Goal: Check status

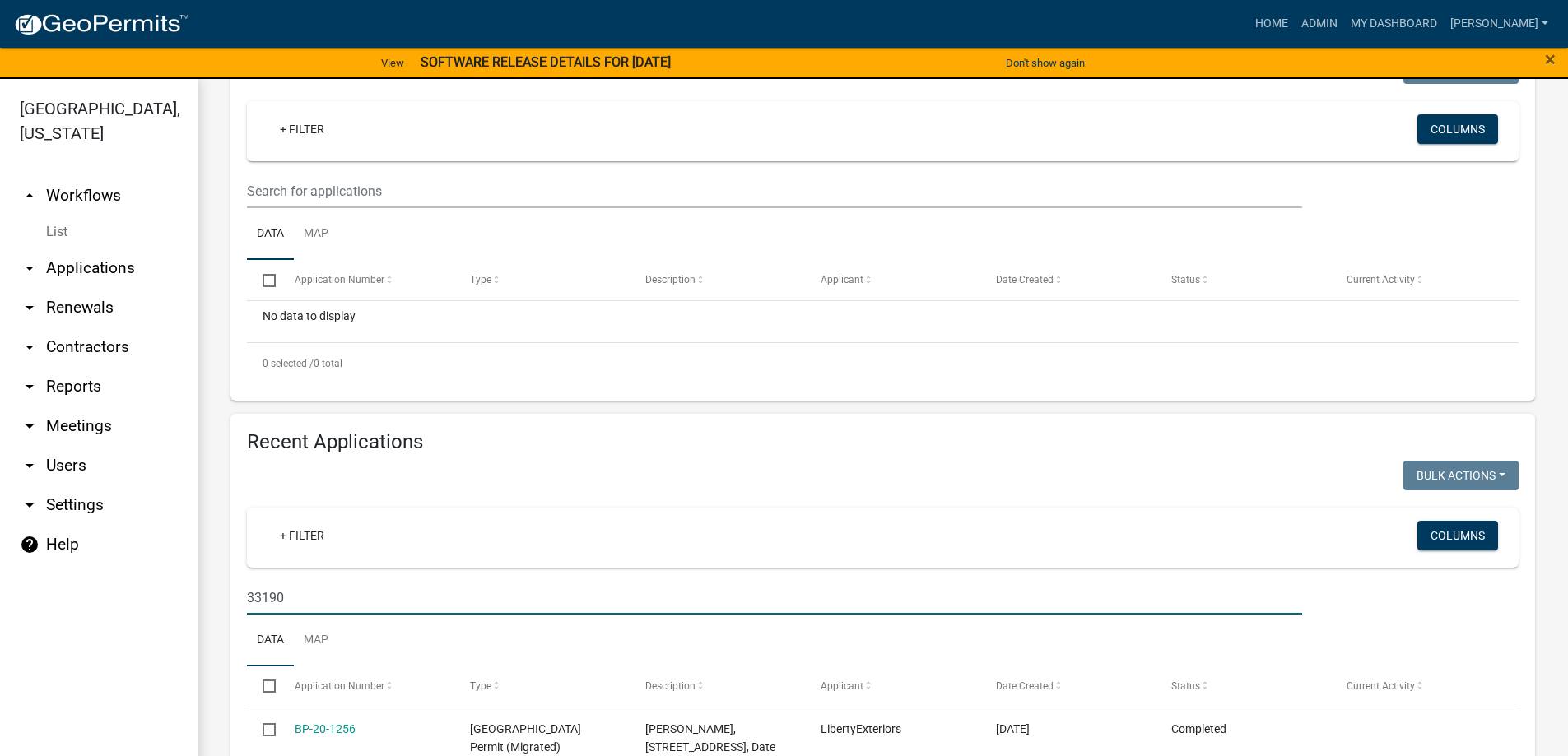
scroll to position [329, 0]
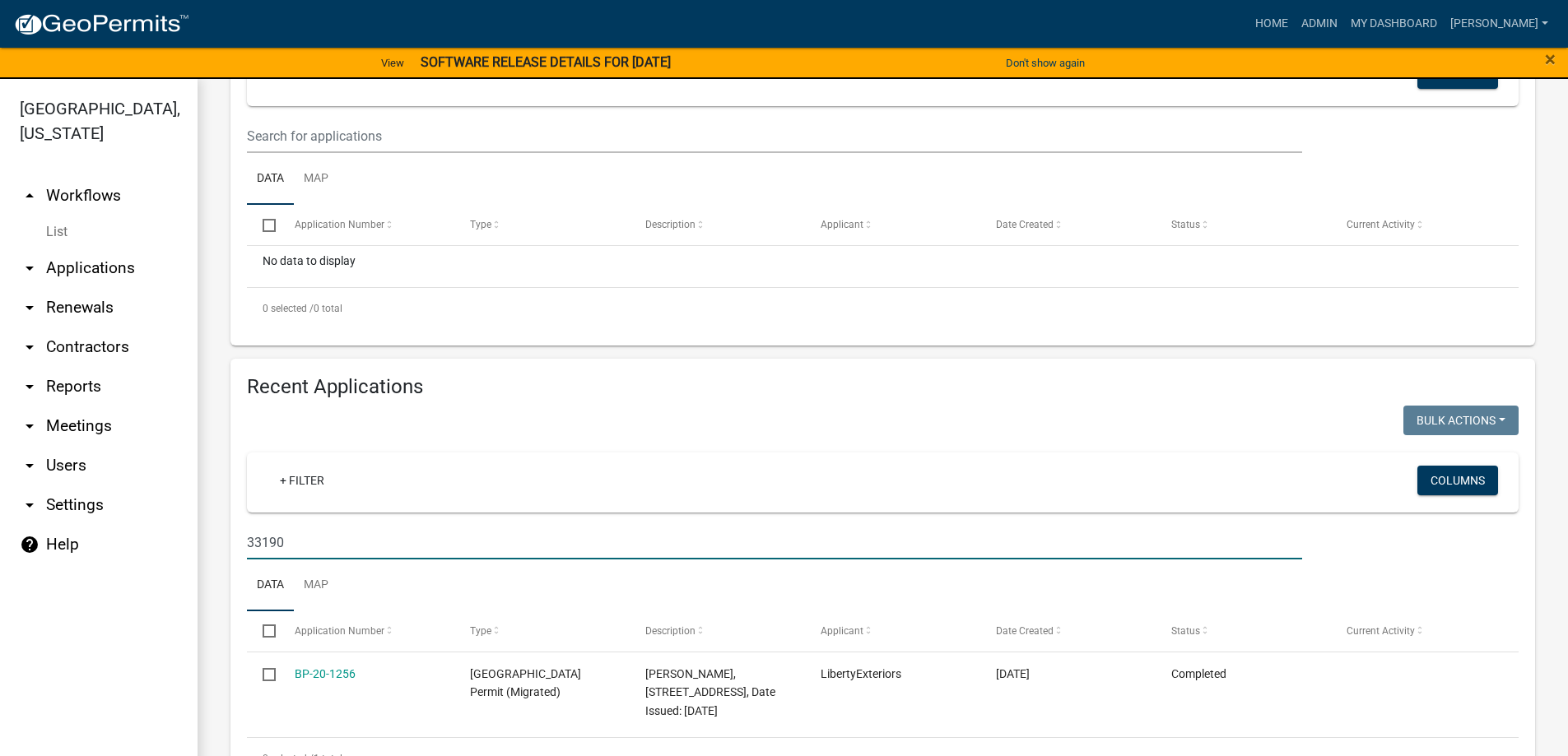
drag, startPoint x: 297, startPoint y: 550, endPoint x: 168, endPoint y: 502, distance: 137.6
click at [184, 546] on div "[GEOGRAPHIC_DATA], [US_STATE] arrow_drop_up Workflows List arrow_drop_down Appl…" at bounding box center [784, 428] width 1568 height 697
type input "1441"
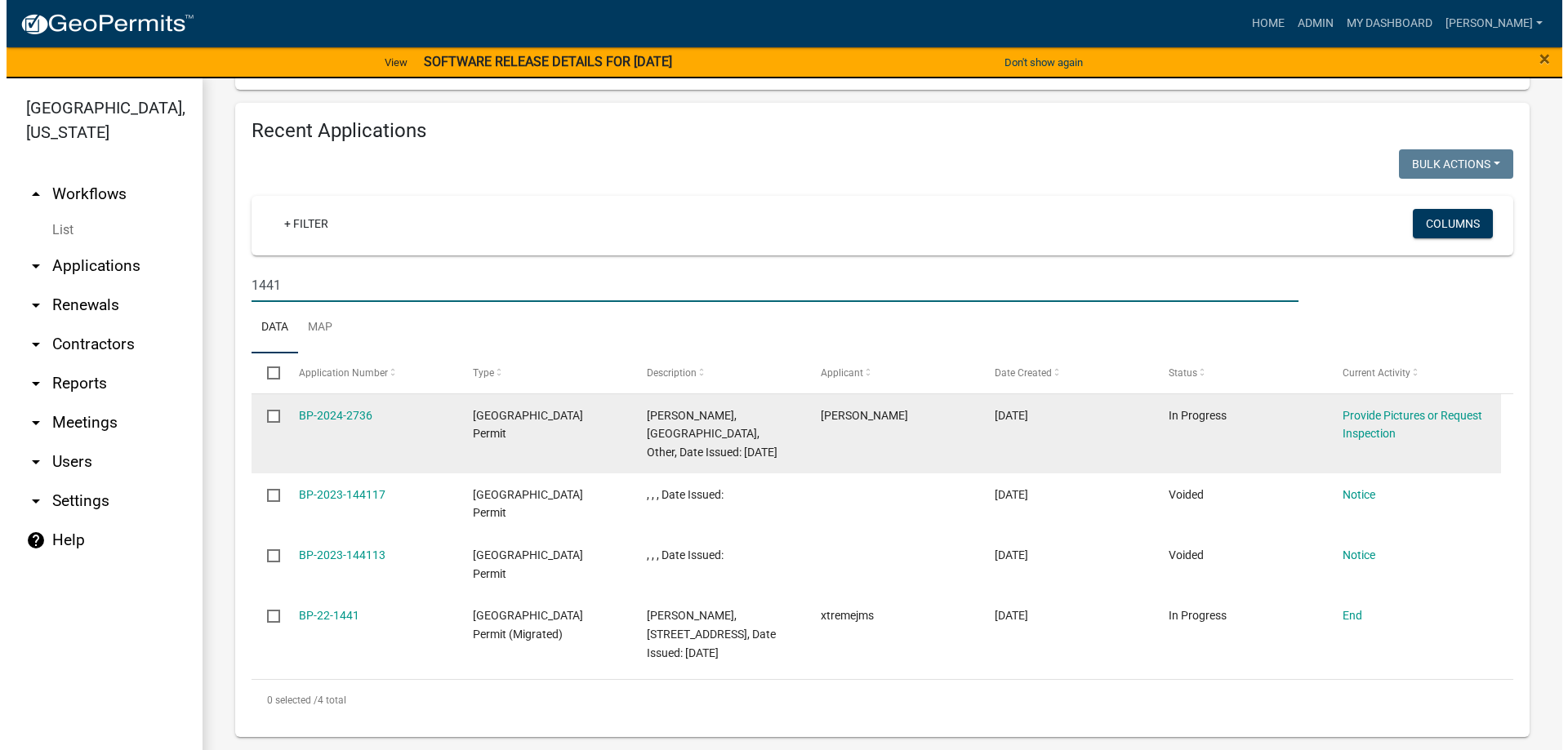
scroll to position [598, 0]
click at [340, 409] on link "BP-2024-2736" at bounding box center [330, 415] width 74 height 13
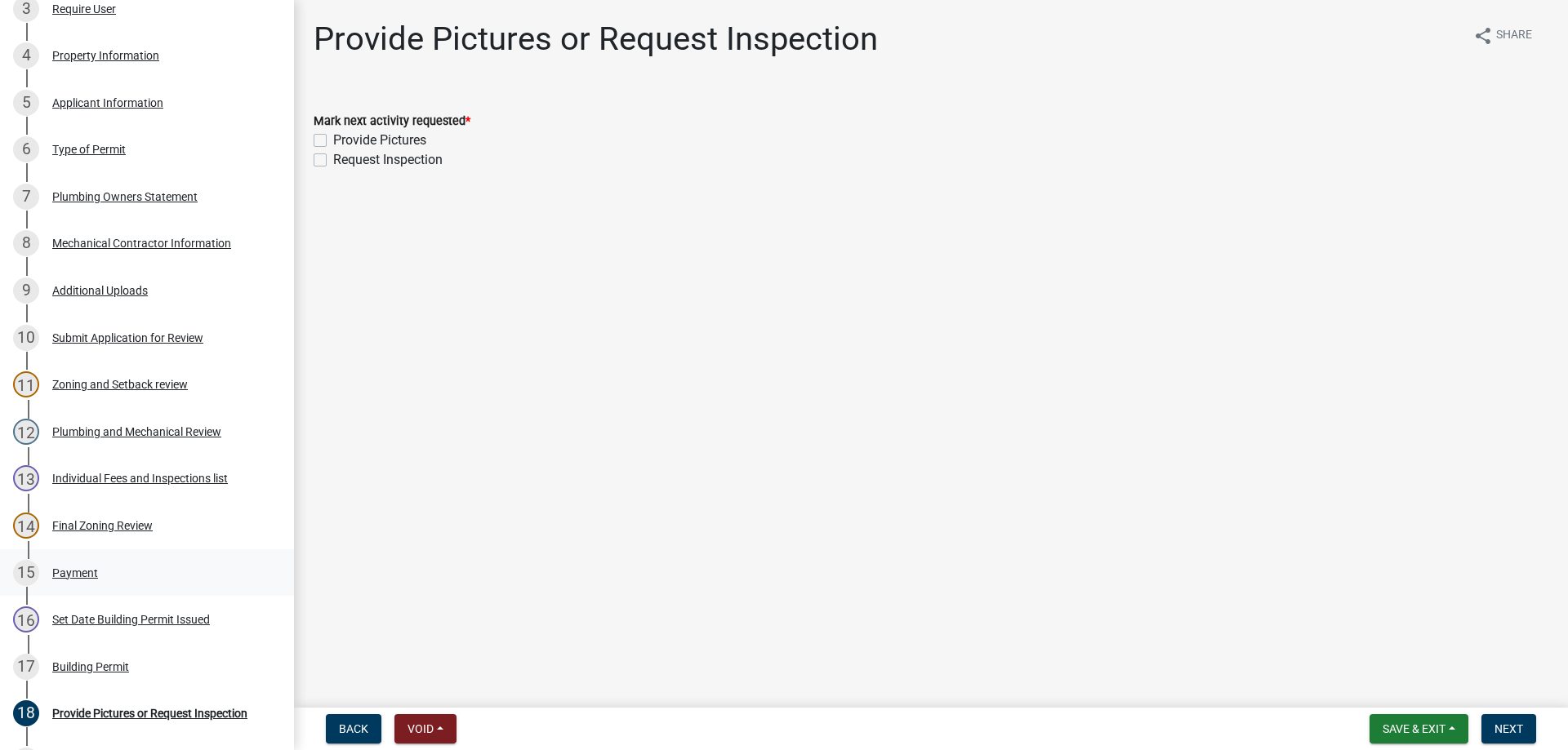
scroll to position [408, 0]
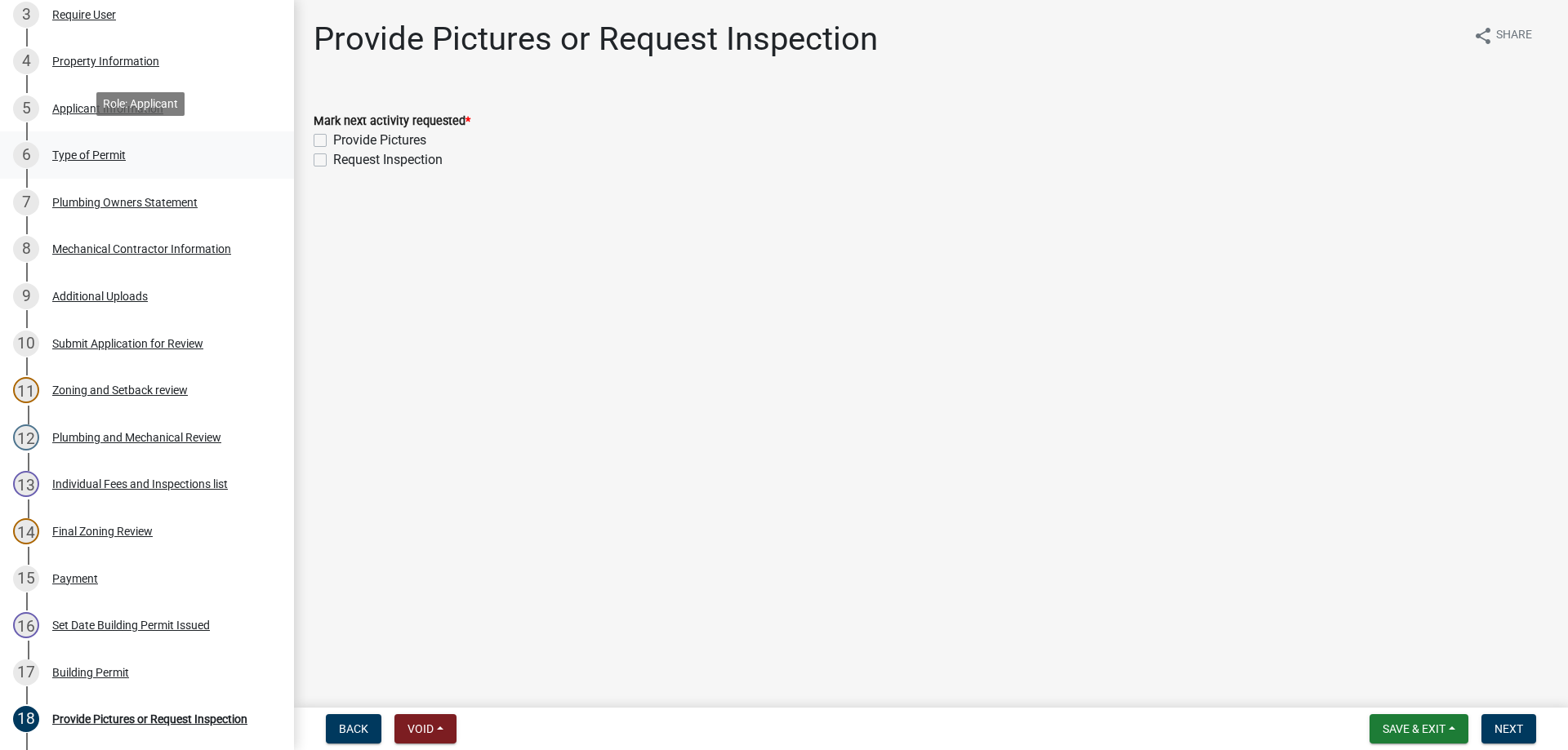
click at [91, 150] on div "Type of Permit" at bounding box center [89, 155] width 74 height 12
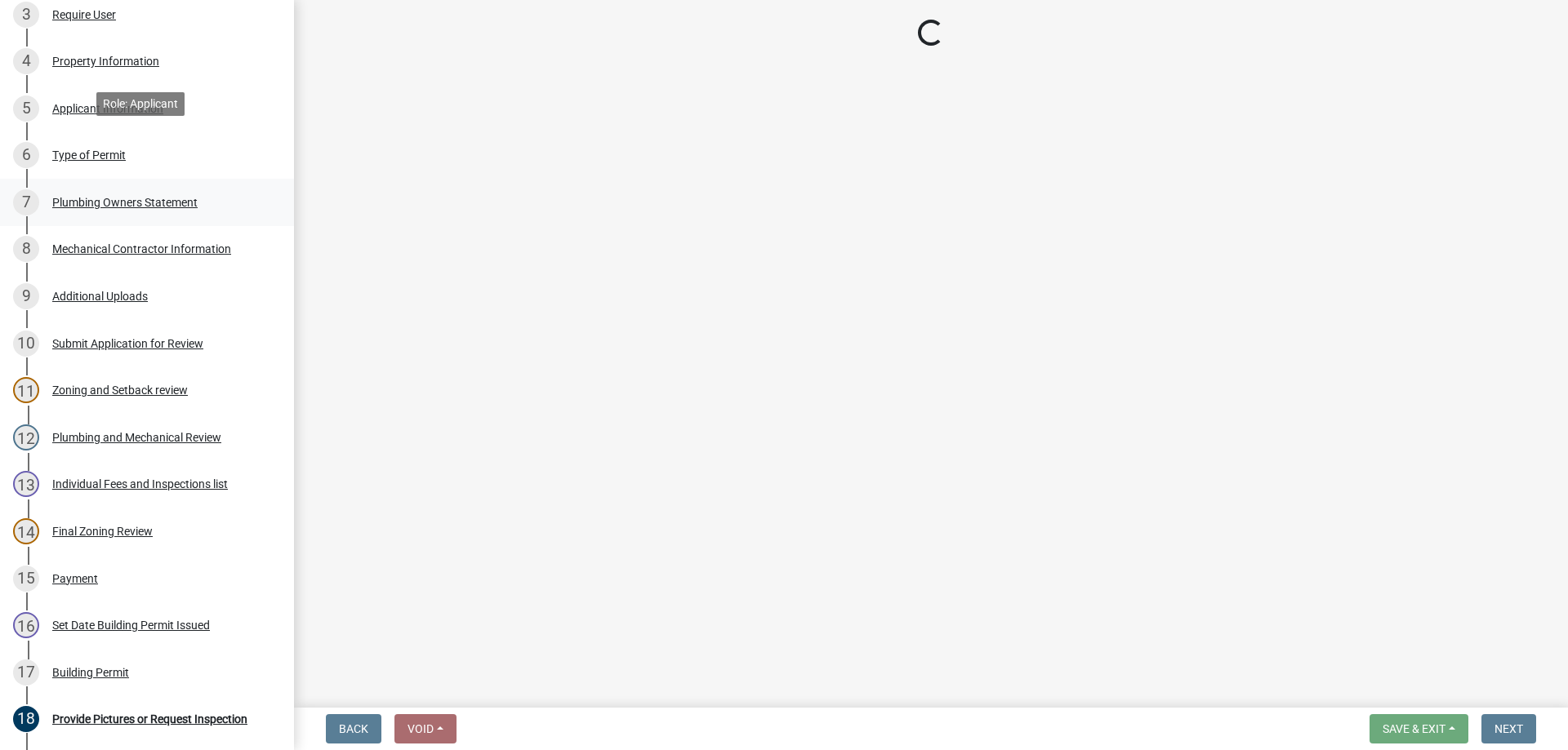
select select "eb4da8a3-282e-4d3e-a231-485219132635"
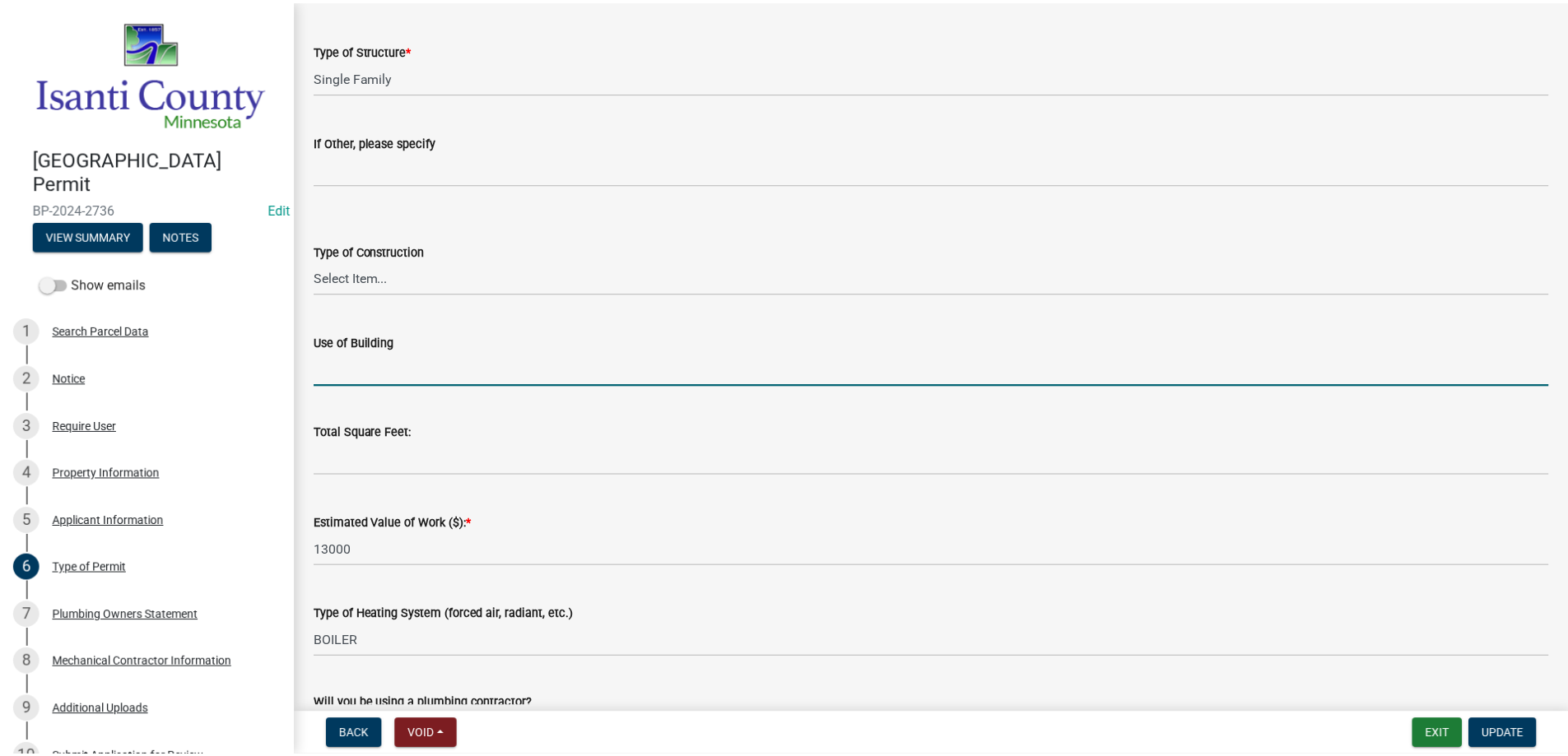
scroll to position [0, 0]
